Goal: Task Accomplishment & Management: Manage account settings

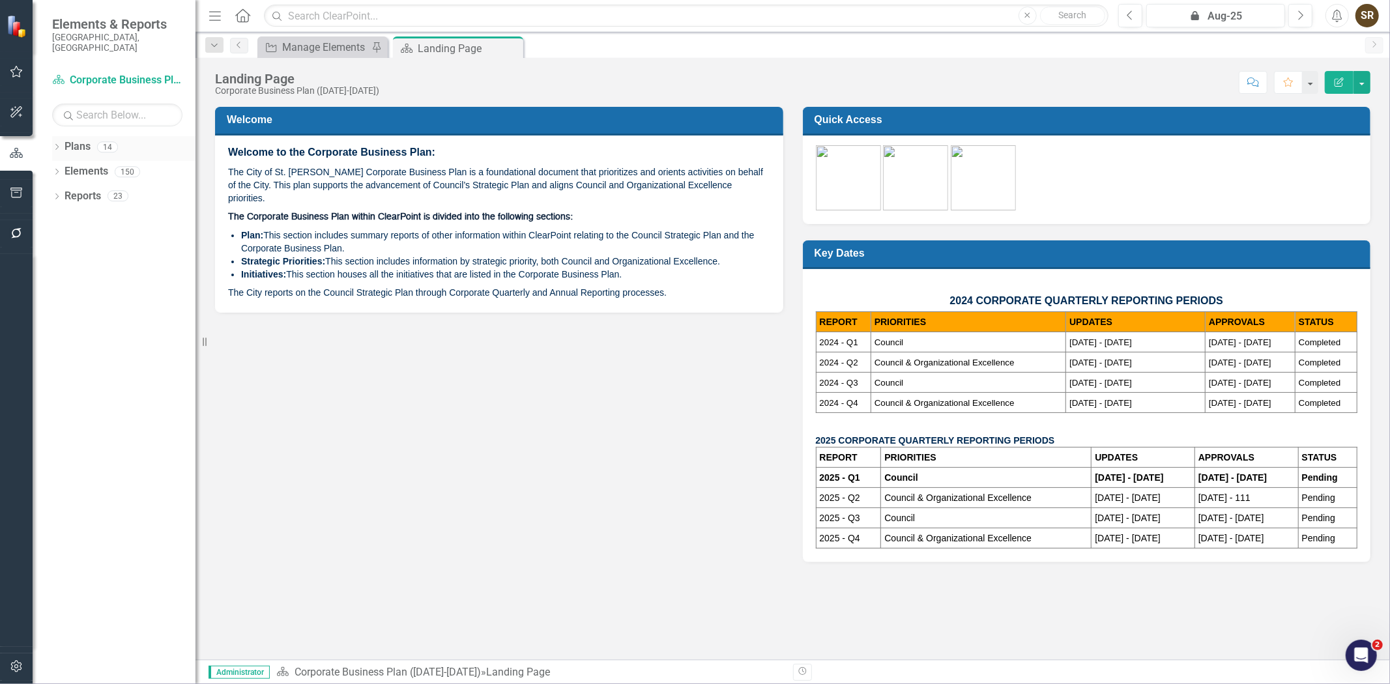
click at [55, 145] on icon "Dropdown" at bounding box center [56, 148] width 9 height 7
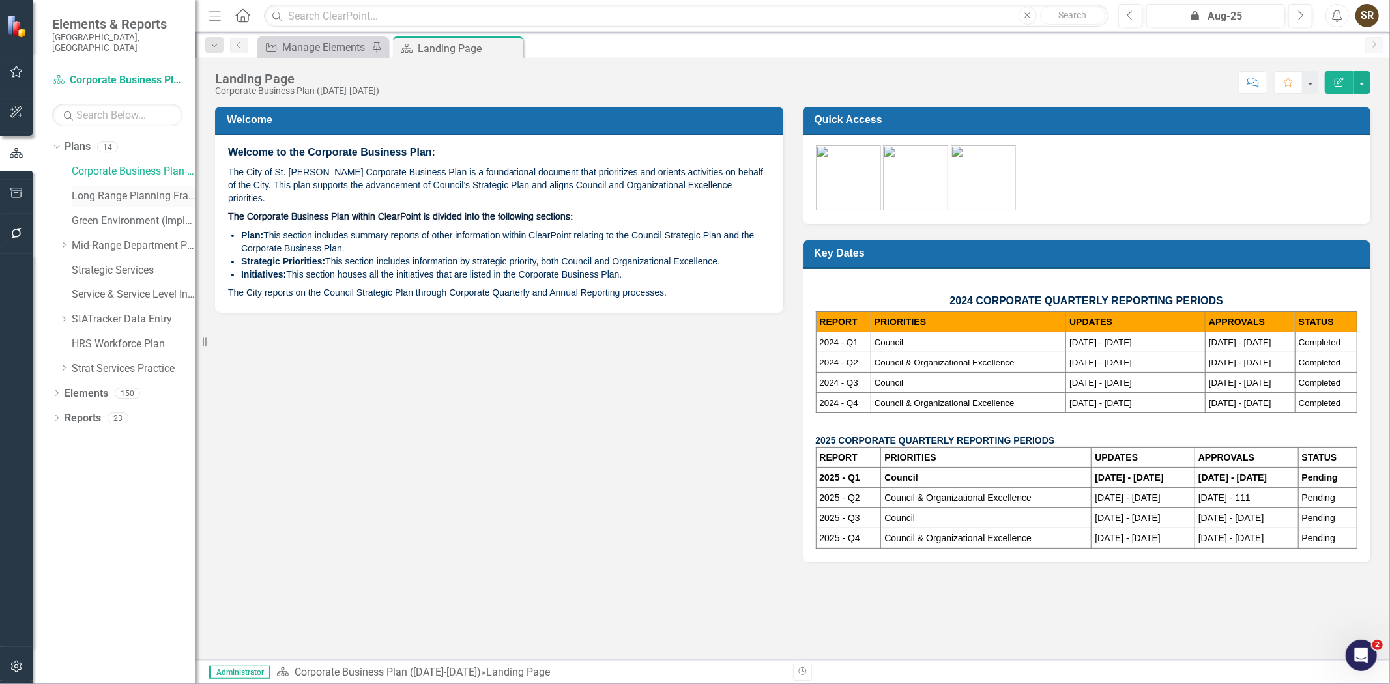
click at [87, 189] on link "Long Range Planning Framework" at bounding box center [134, 196] width 124 height 15
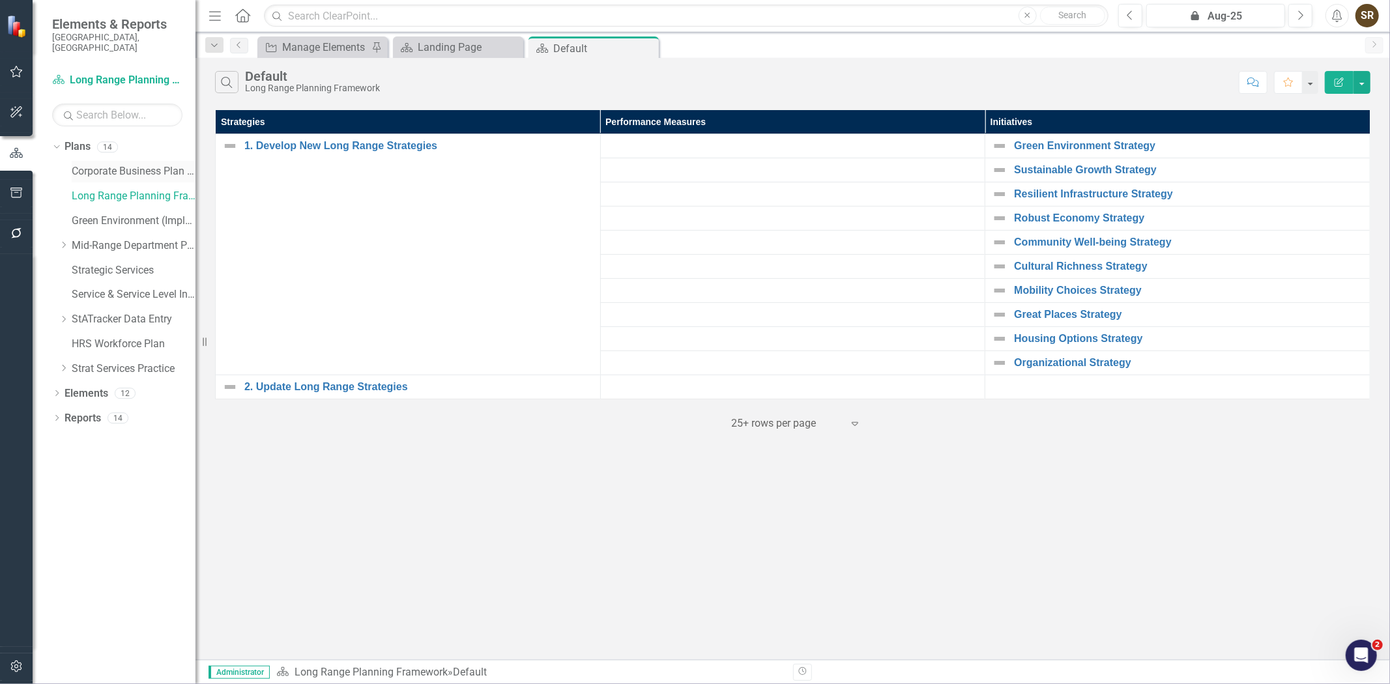
click at [100, 164] on link "Corporate Business Plan ([DATE]-[DATE])" at bounding box center [134, 171] width 124 height 15
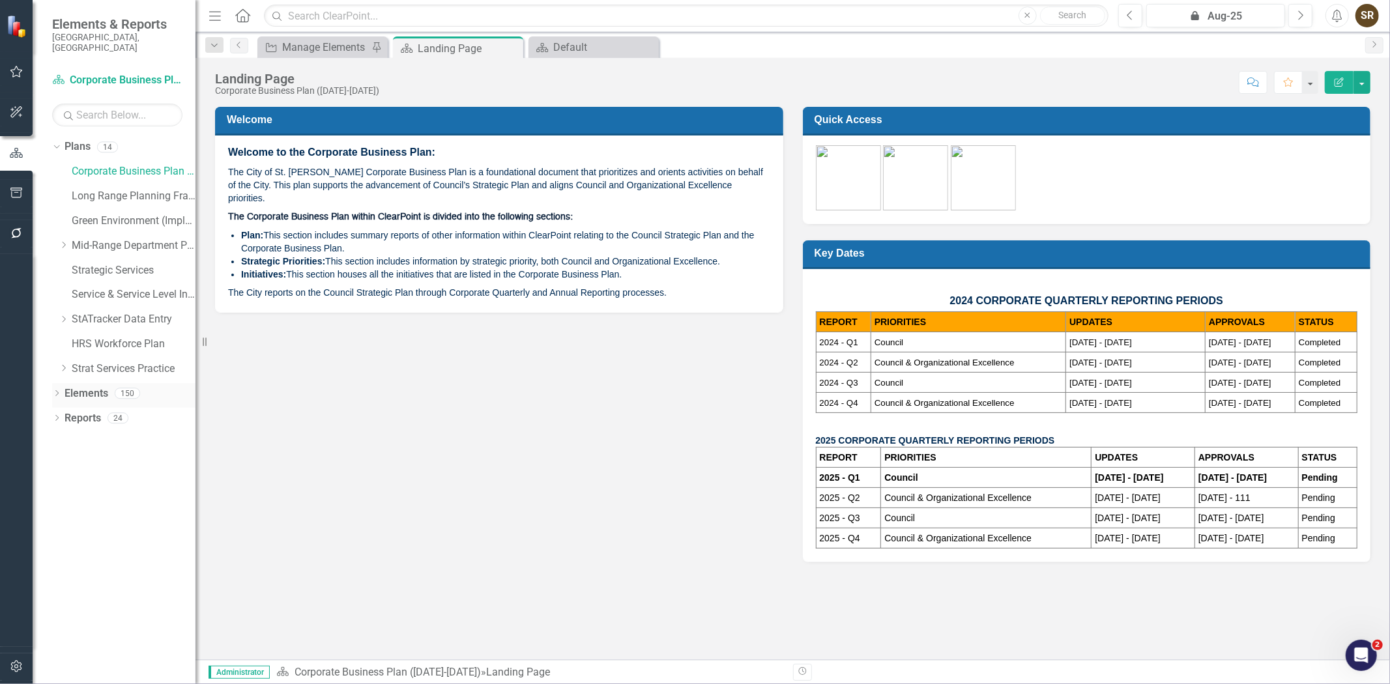
click at [67, 386] on link "Elements" at bounding box center [87, 393] width 44 height 15
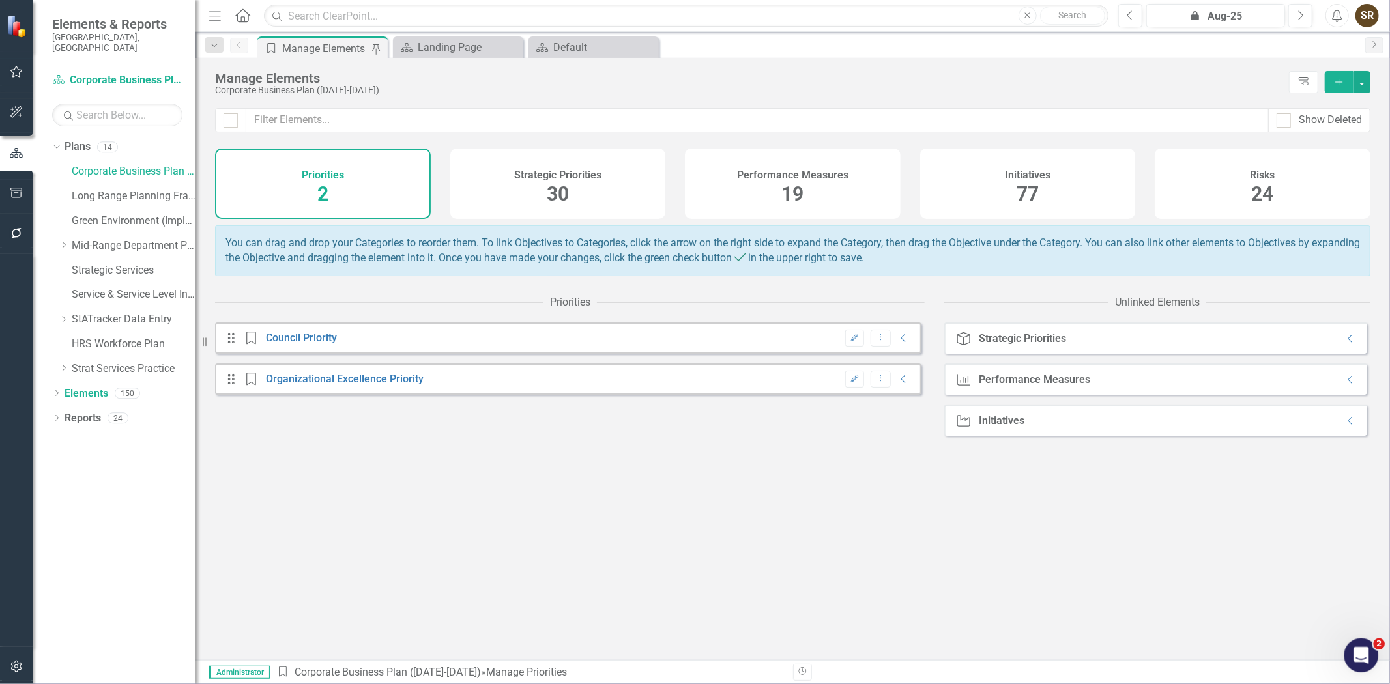
click at [1355, 653] on icon "Open Intercom Messenger" at bounding box center [1360, 654] width 22 height 22
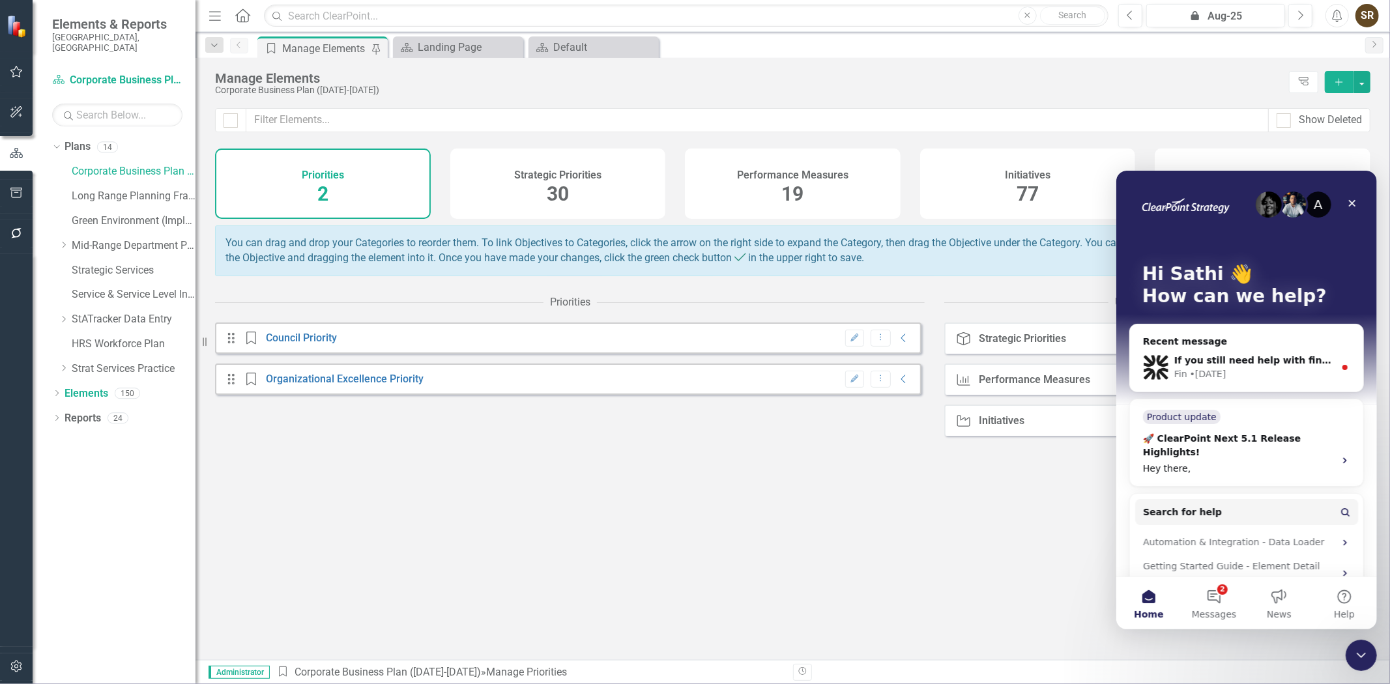
click at [1152, 611] on span "Home" at bounding box center [1147, 613] width 29 height 9
click at [1150, 606] on button "Home" at bounding box center [1148, 603] width 65 height 52
click at [1223, 602] on button "2 Messages" at bounding box center [1213, 603] width 65 height 52
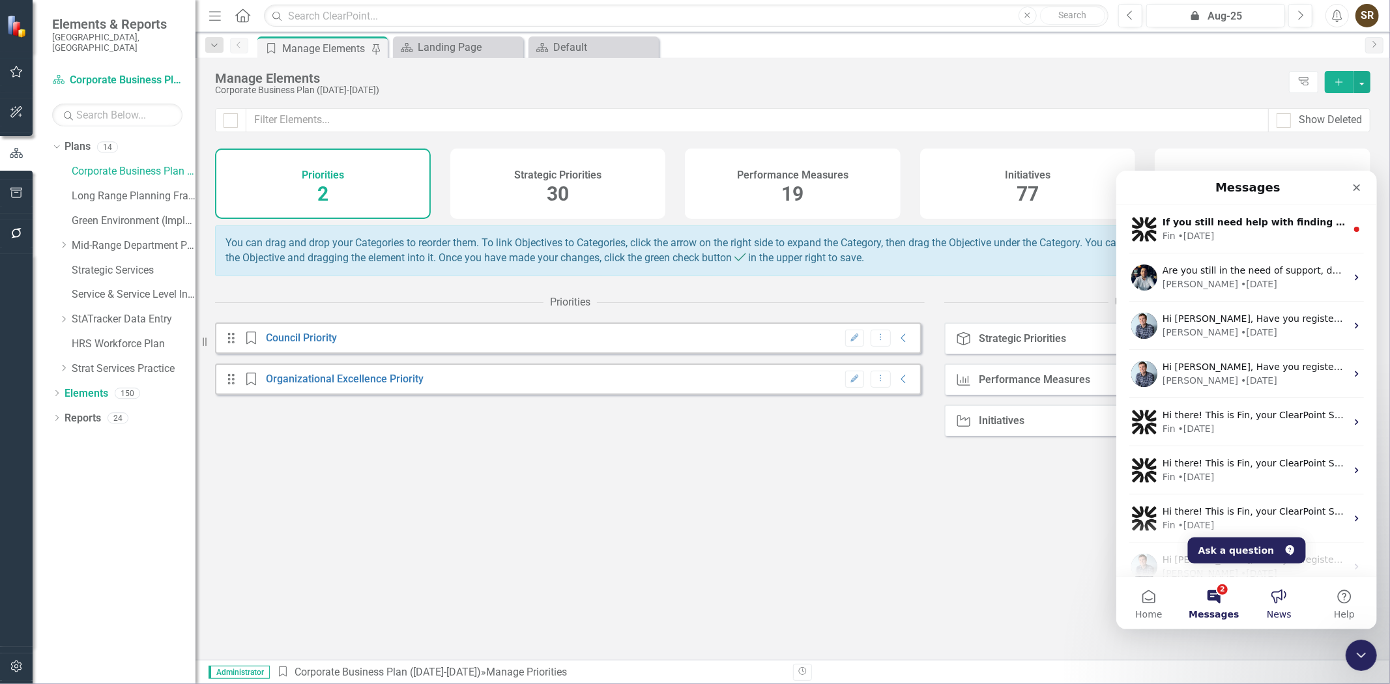
click at [1268, 594] on button "News" at bounding box center [1278, 603] width 65 height 52
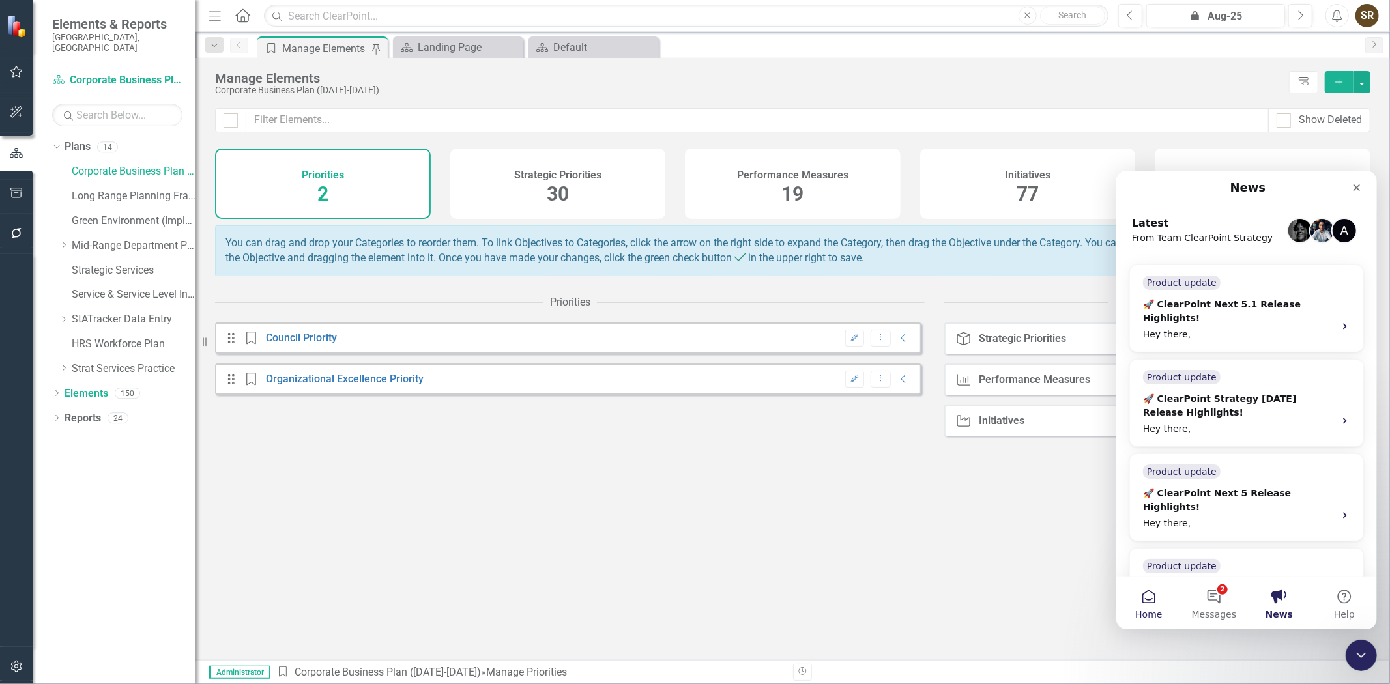
click at [1145, 616] on span "Home" at bounding box center [1148, 613] width 27 height 9
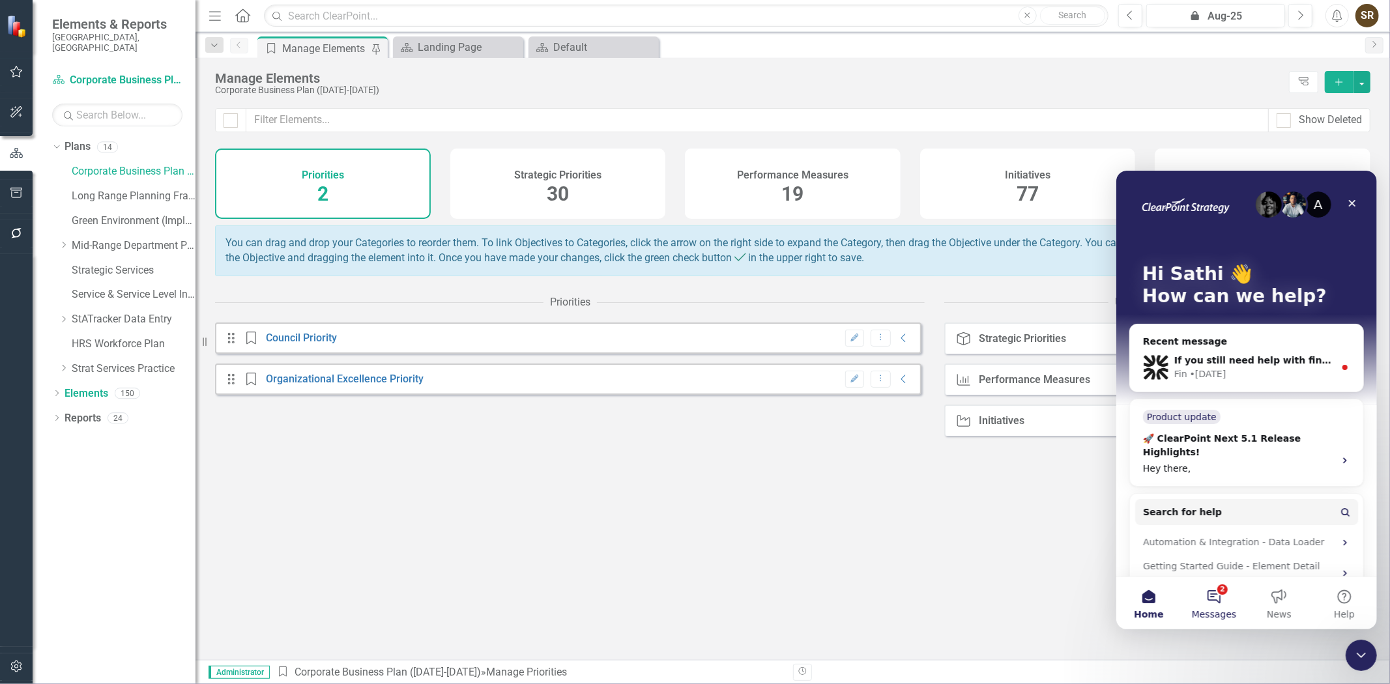
click at [1208, 605] on button "2 Messages" at bounding box center [1213, 603] width 65 height 52
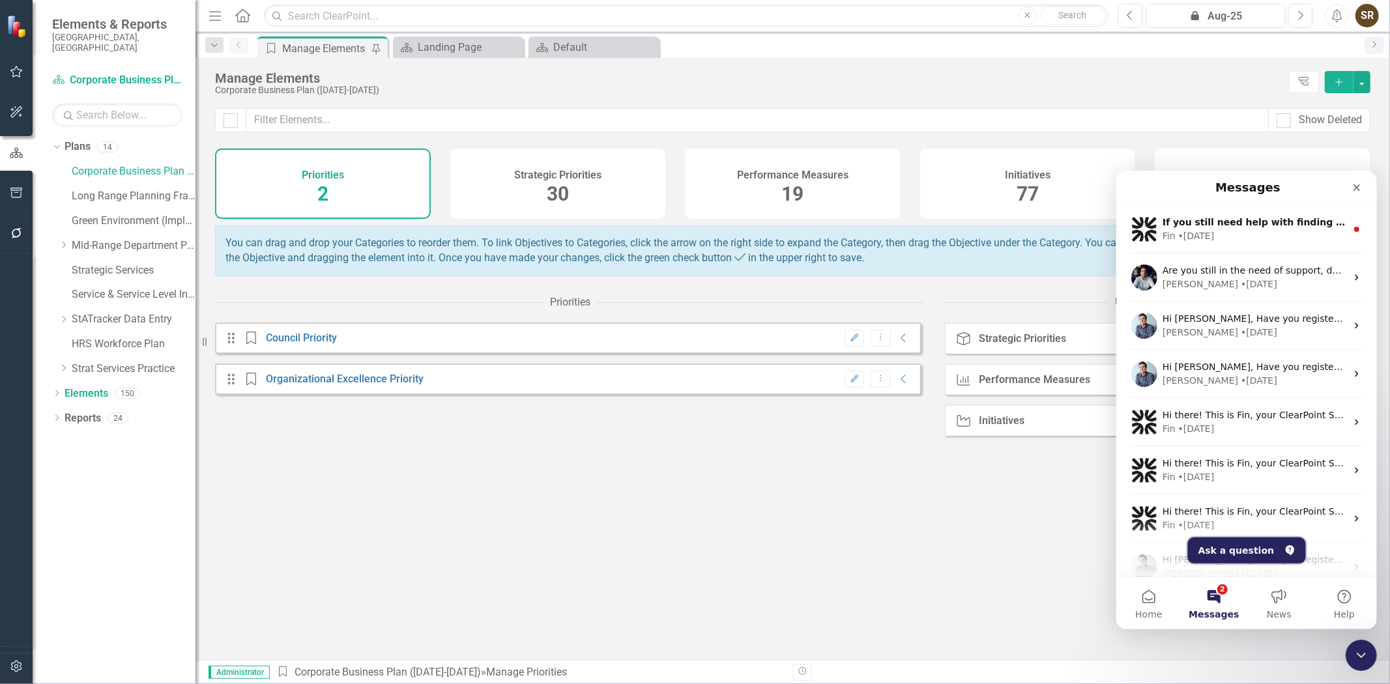
click at [1205, 555] on button "Ask a question" at bounding box center [1246, 550] width 118 height 26
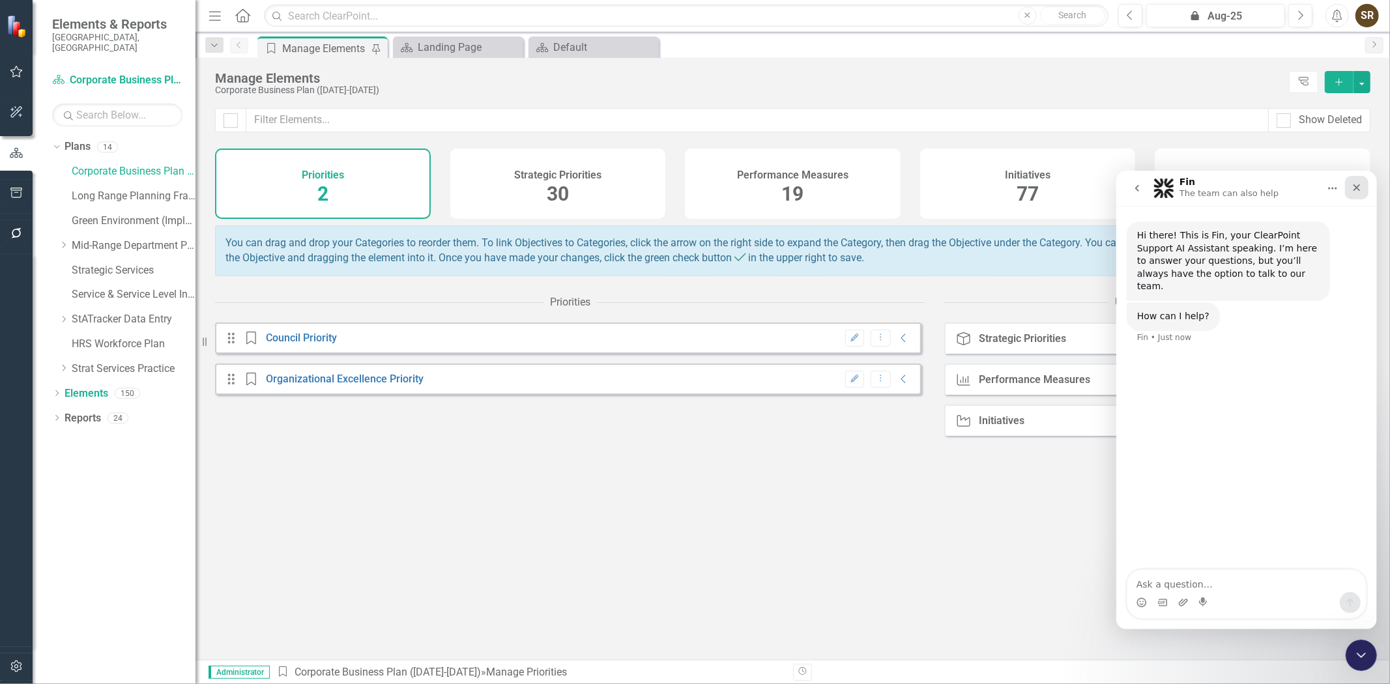
click at [1356, 189] on icon "Close" at bounding box center [1356, 187] width 10 height 10
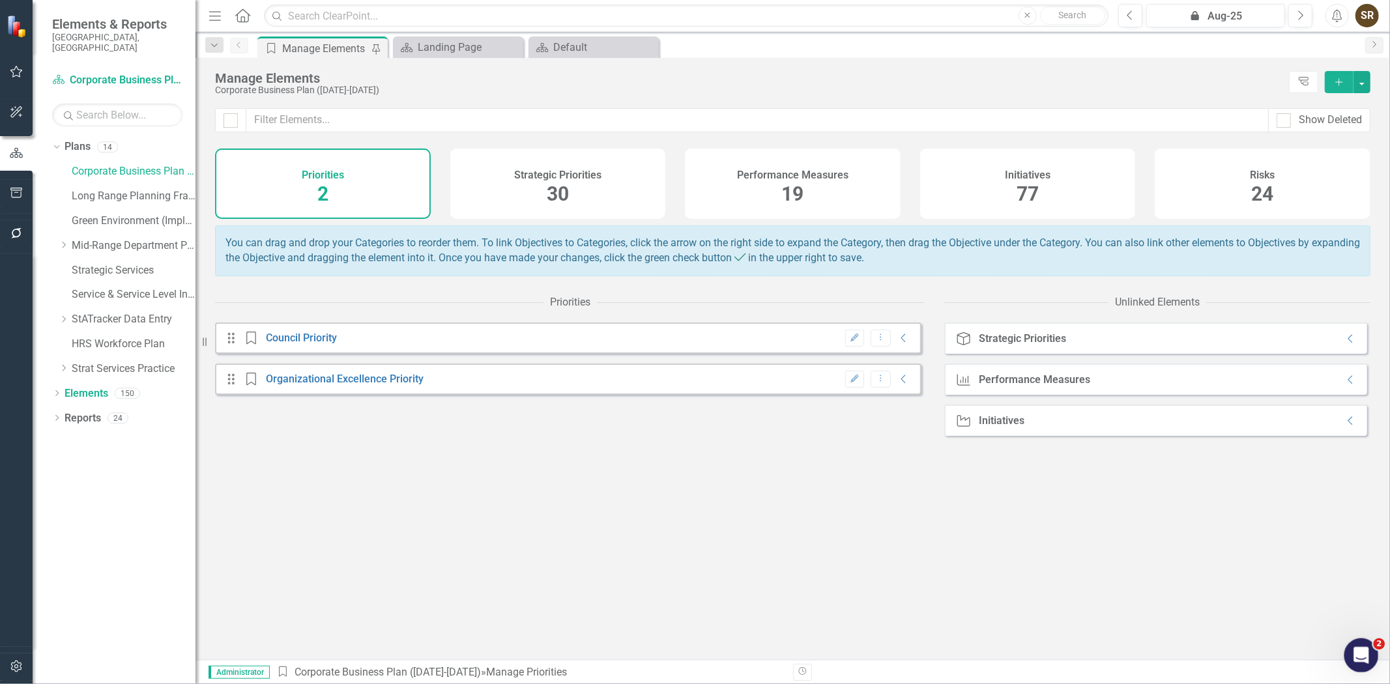
click at [1347, 648] on div "Open Intercom Messenger" at bounding box center [1359, 653] width 43 height 43
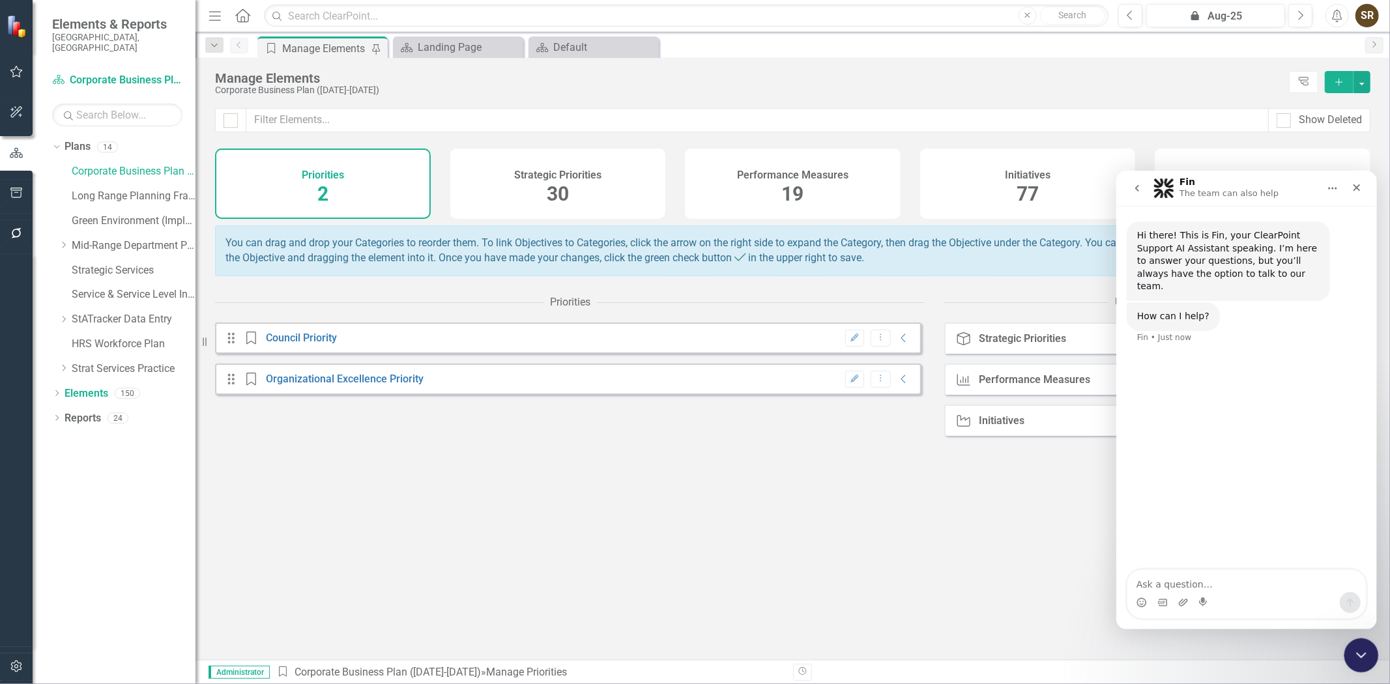
click at [1347, 648] on div "Close Intercom Messenger" at bounding box center [1359, 653] width 31 height 31
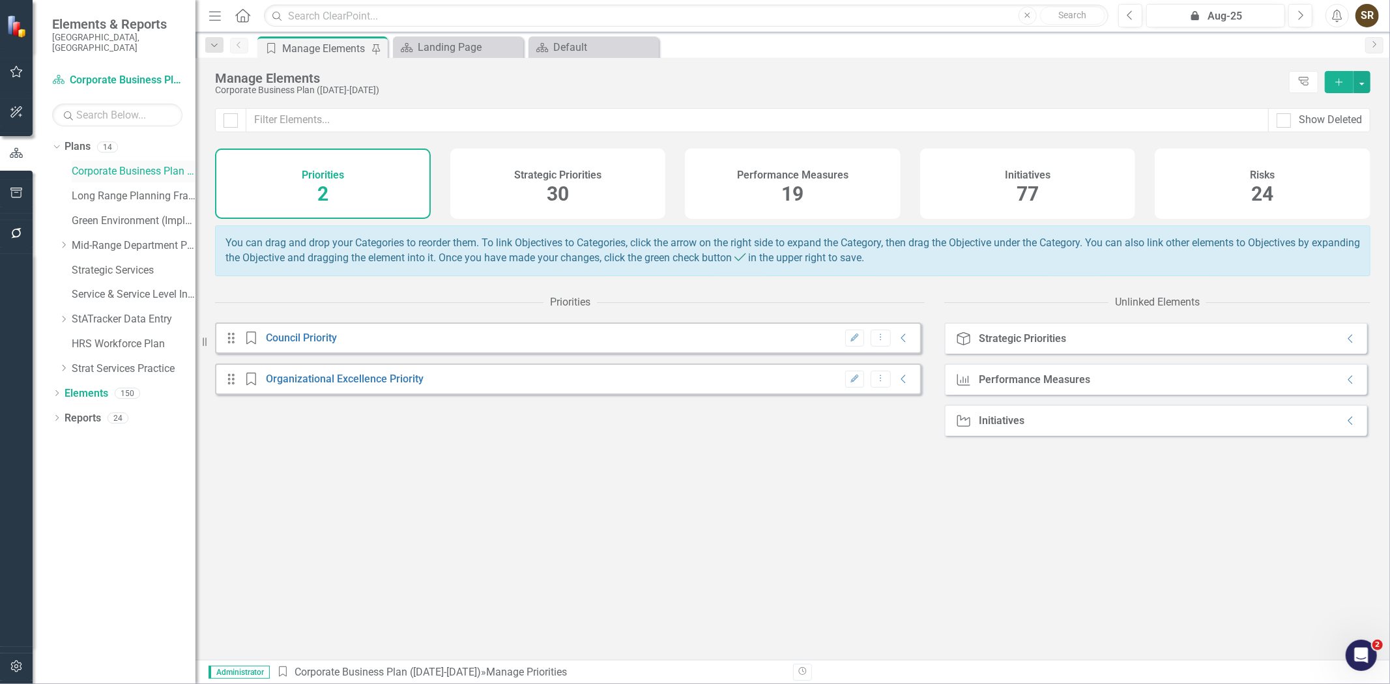
click at [142, 164] on link "Corporate Business Plan ([DATE]-[DATE])" at bounding box center [134, 171] width 124 height 15
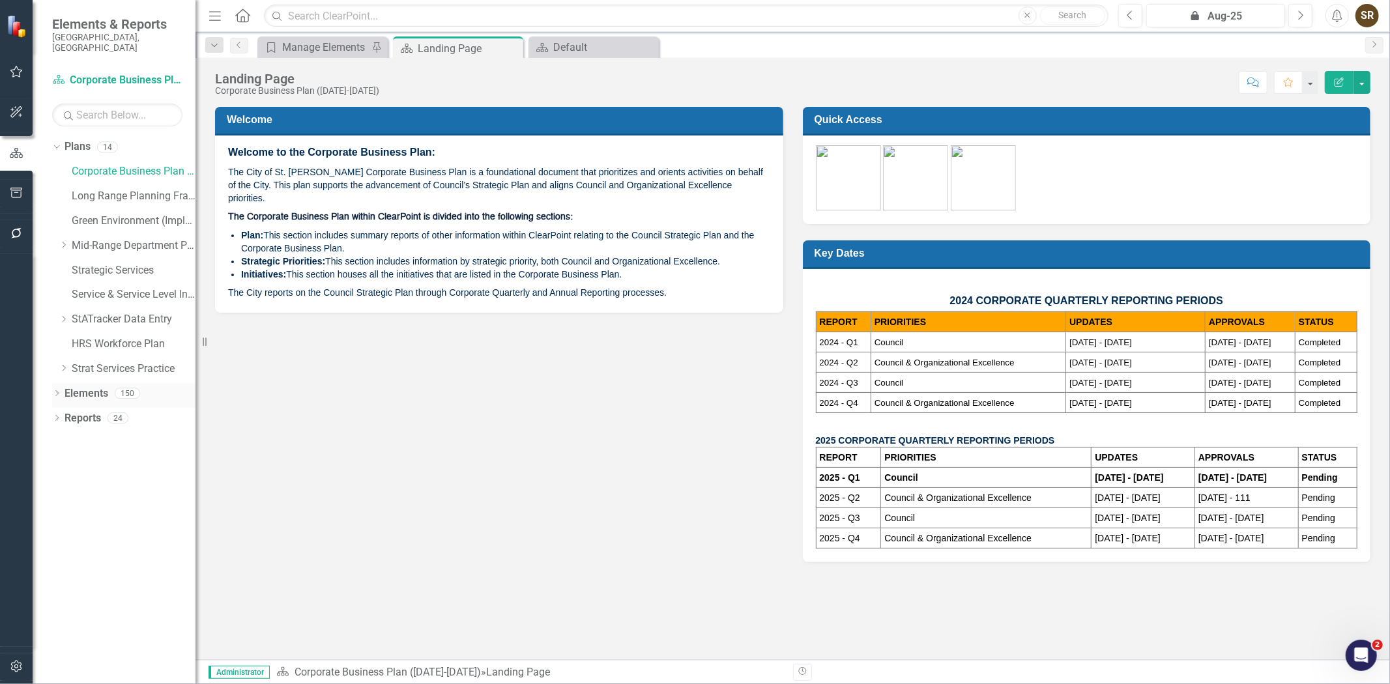
click at [88, 386] on link "Elements" at bounding box center [87, 393] width 44 height 15
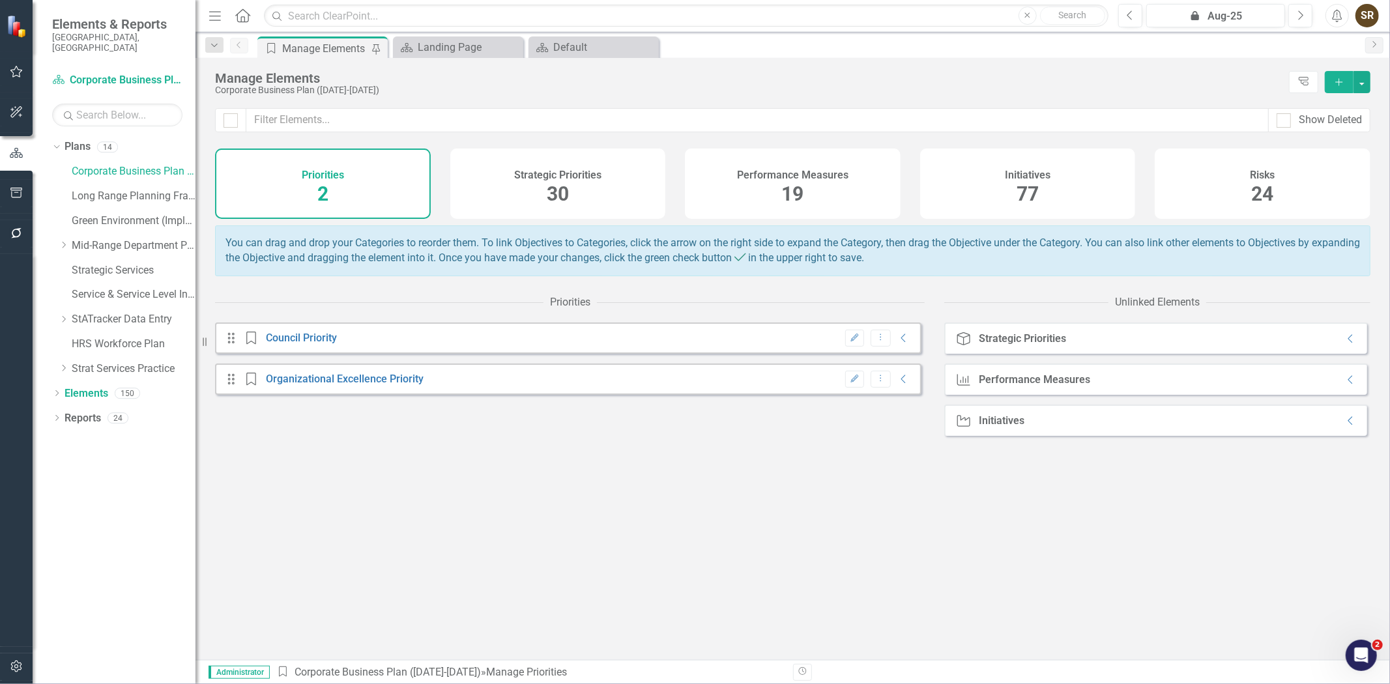
click at [1037, 179] on h4 "Initiatives" at bounding box center [1028, 175] width 46 height 12
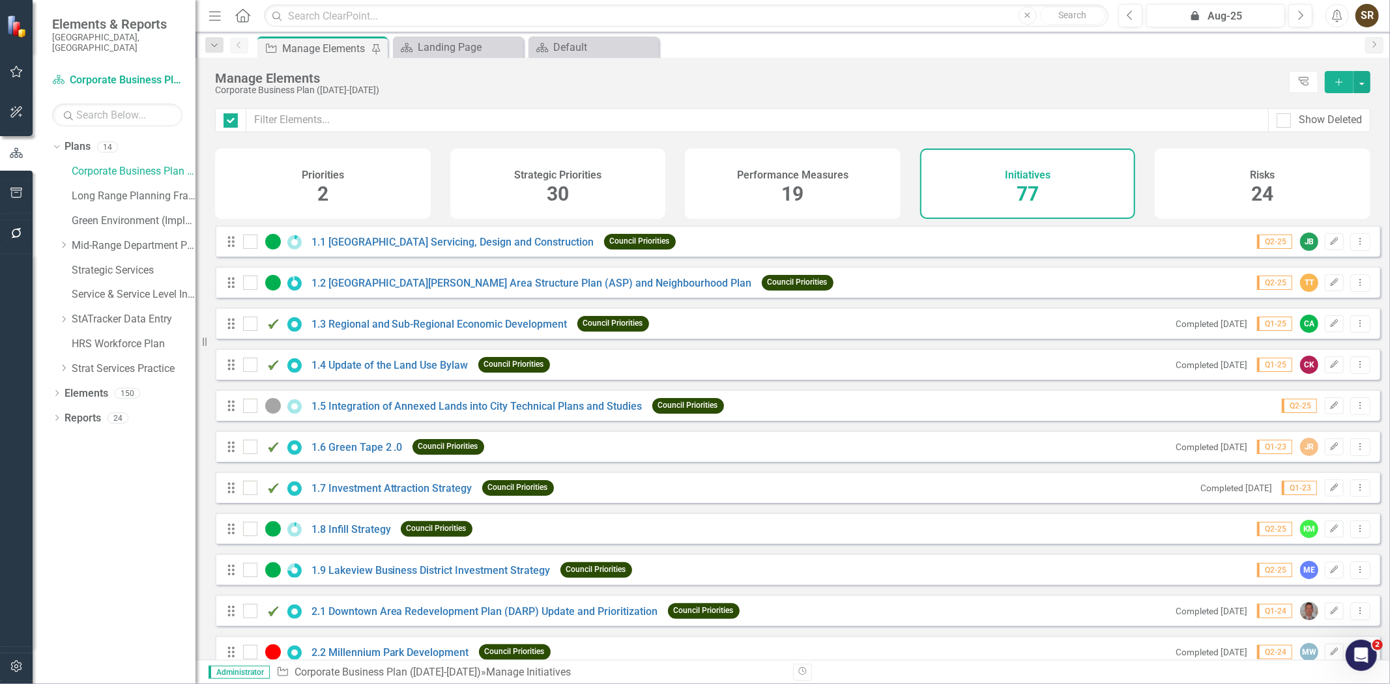
checkbox input "false"
click at [210, 48] on icon "Dropdown" at bounding box center [215, 45] width 12 height 9
click at [465, 92] on div "Corporate Business Plan ([DATE]-[DATE])" at bounding box center [748, 90] width 1067 height 10
click at [216, 48] on icon "Dropdown" at bounding box center [215, 45] width 12 height 9
click at [473, 89] on div "Corporate Business Plan ([DATE]-[DATE])" at bounding box center [748, 90] width 1067 height 10
